Goal: Information Seeking & Learning: Understand process/instructions

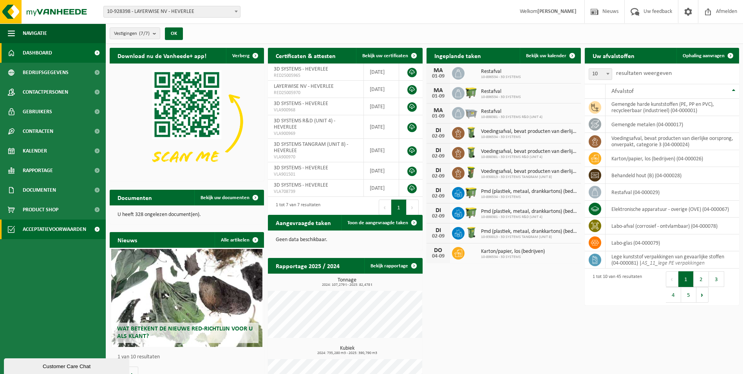
click at [48, 230] on span "Acceptatievoorwaarden" at bounding box center [54, 229] width 63 height 20
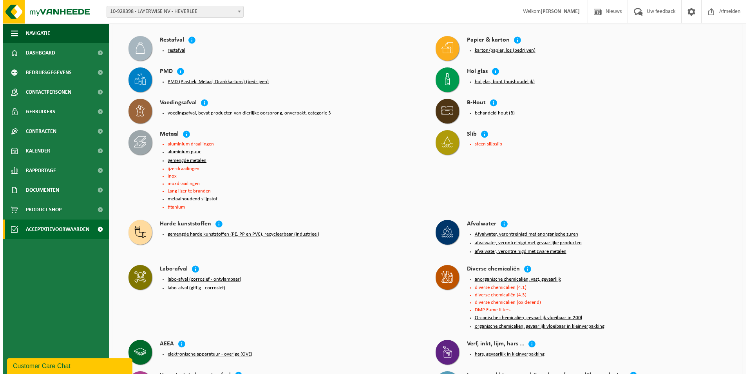
scroll to position [78, 0]
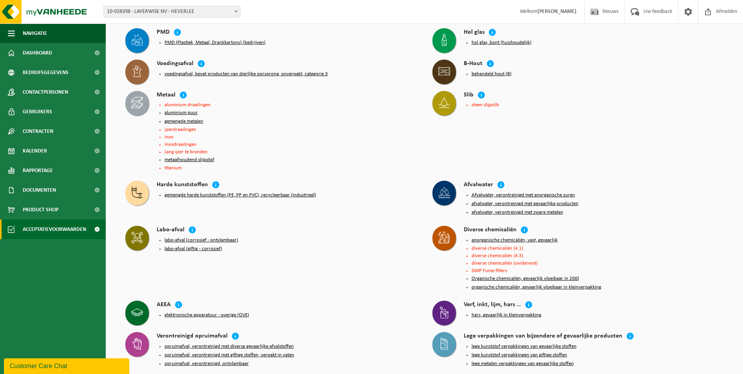
click at [507, 284] on button "organische chemicaliën, gevaarlijk vloeibaar in kleinverpakking" at bounding box center [536, 287] width 130 height 6
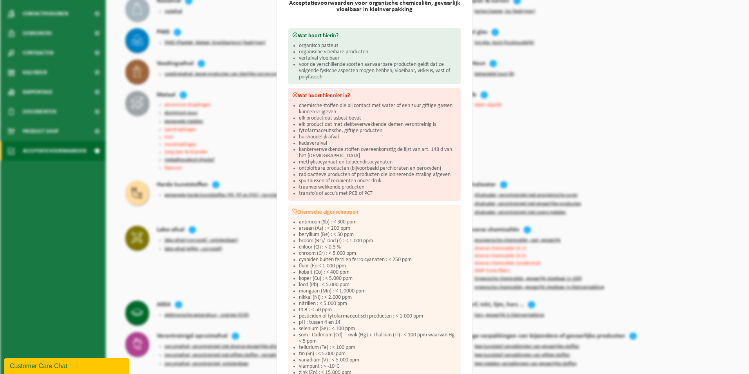
scroll to position [0, 0]
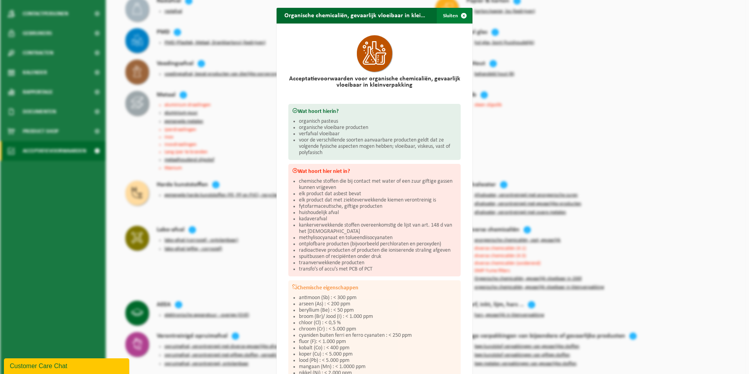
click at [462, 17] on span "button" at bounding box center [464, 16] width 16 height 16
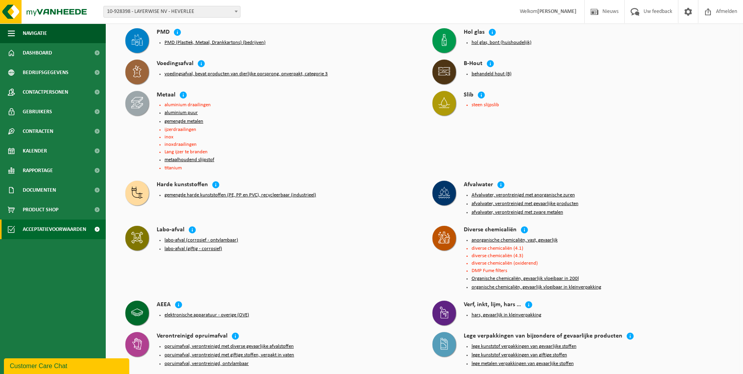
drag, startPoint x: 511, startPoint y: 237, endPoint x: 548, endPoint y: 259, distance: 43.4
click at [548, 259] on ul "anorganische chemicaliën, vast, gevaarlijk diverse chemicaliën (4.1) diverse ch…" at bounding box center [597, 263] width 252 height 53
click at [504, 275] on button "Organische chemicaliën, gevaarlijk vloeibaar in 200l" at bounding box center [524, 278] width 107 height 6
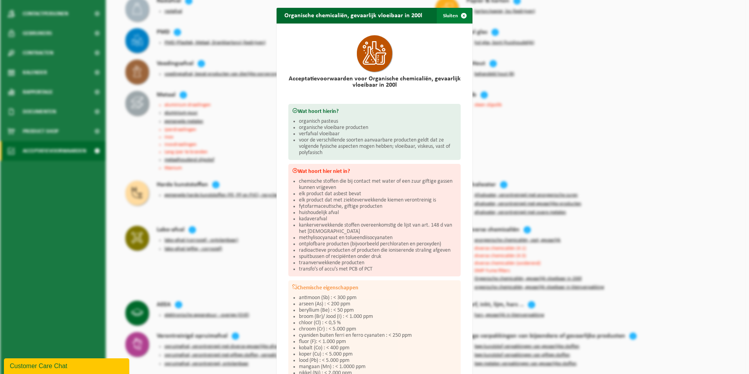
click at [462, 16] on span "button" at bounding box center [464, 16] width 16 height 16
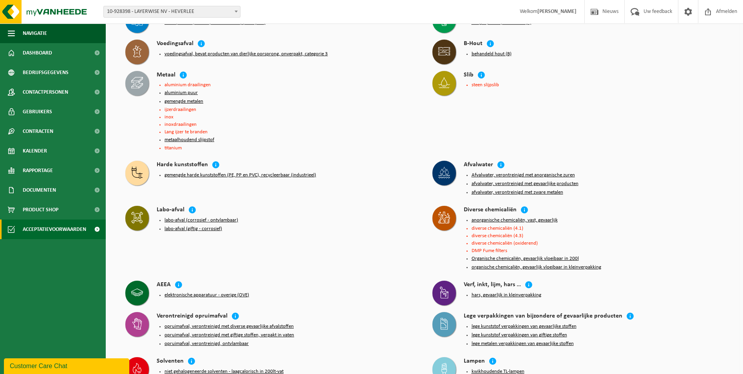
scroll to position [117, 0]
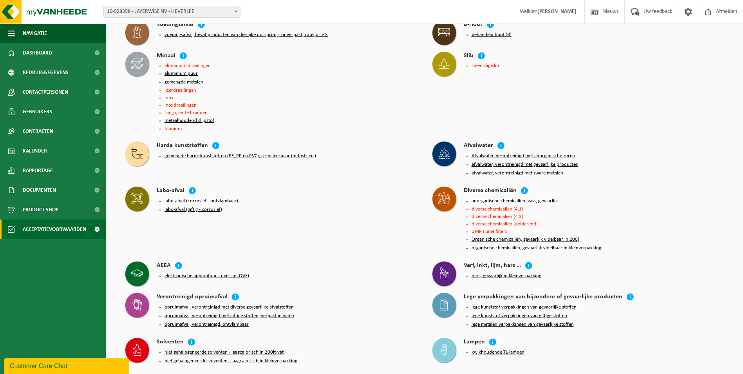
click at [519, 312] on button "lege kunststof verpakkingen van giftige stoffen" at bounding box center [519, 315] width 96 height 6
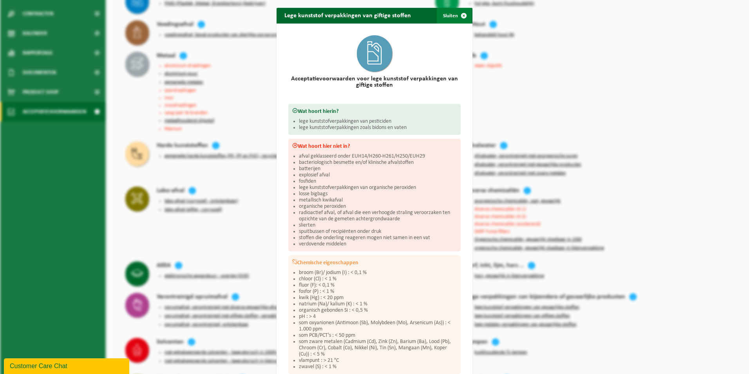
click at [462, 15] on span "button" at bounding box center [464, 16] width 16 height 16
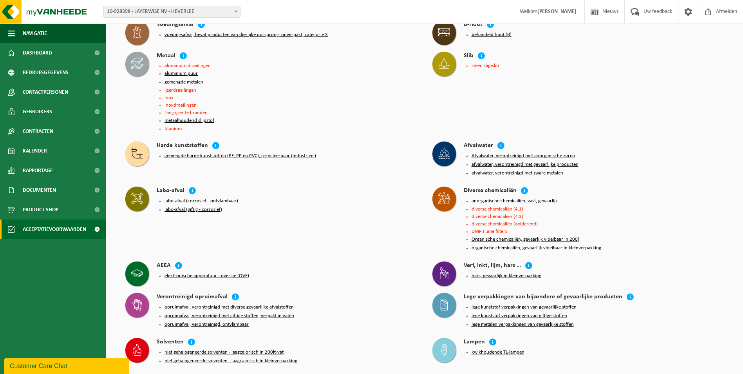
click at [506, 304] on button "lege kunststof verpakkingen van gevaarlijke stoffen" at bounding box center [523, 307] width 105 height 6
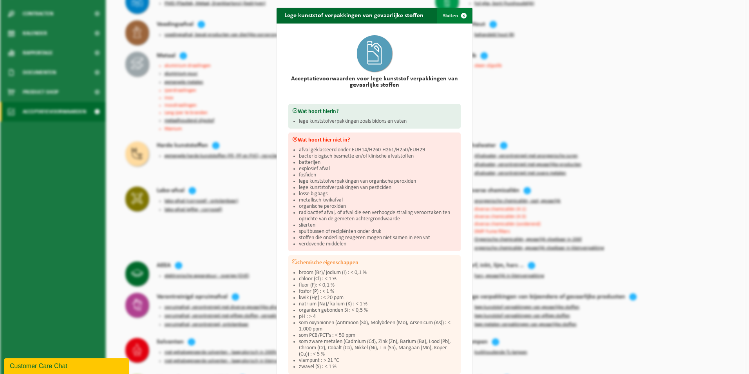
click at [462, 16] on span "button" at bounding box center [464, 16] width 16 height 16
